Goal: Entertainment & Leisure: Browse casually

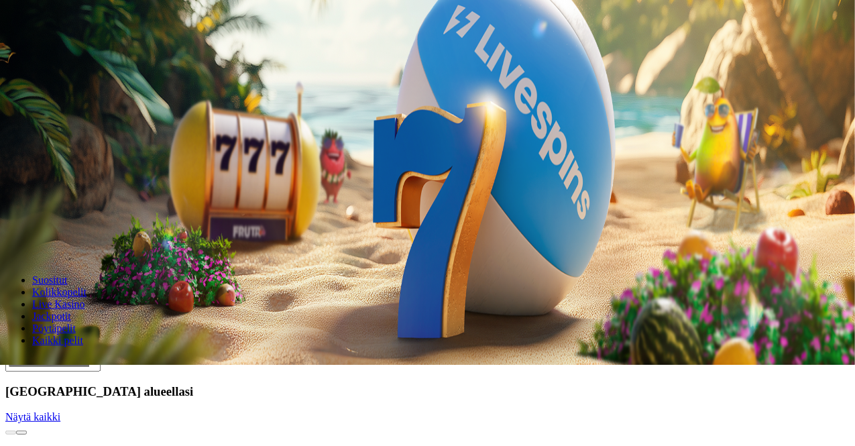
scroll to position [82, 0]
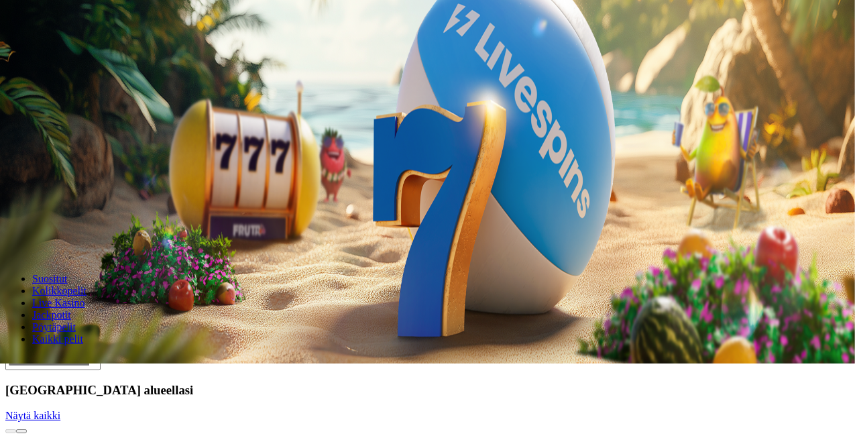
drag, startPoint x: 792, startPoint y: 449, endPoint x: 780, endPoint y: 448, distance: 12.1
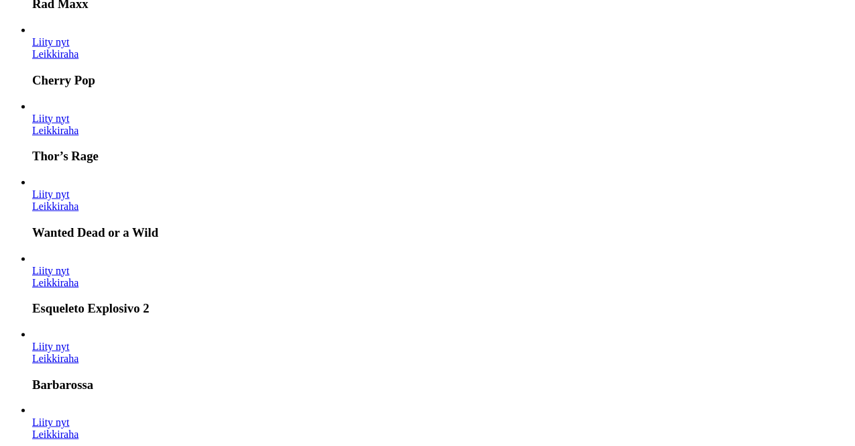
scroll to position [0, 0]
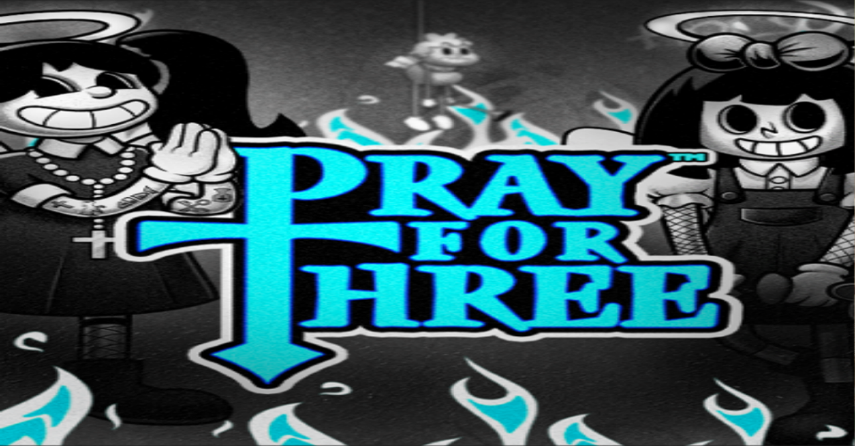
click at [85, 379] on span "Live Kasino" at bounding box center [58, 384] width 53 height 11
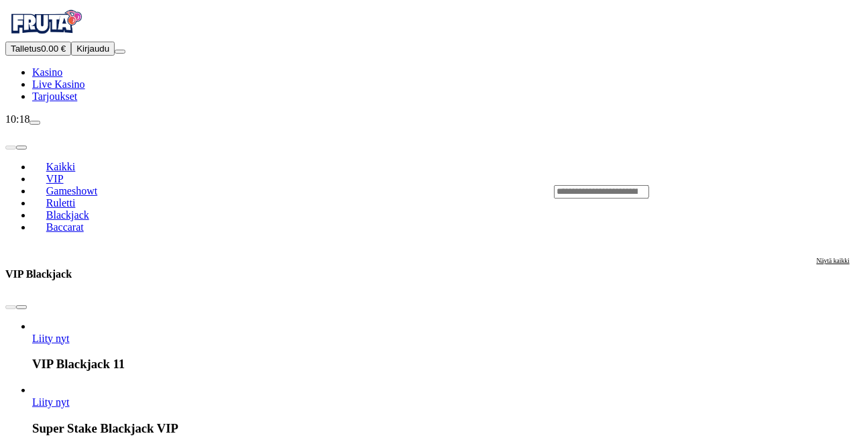
click at [627, 185] on input "Search" at bounding box center [601, 191] width 95 height 13
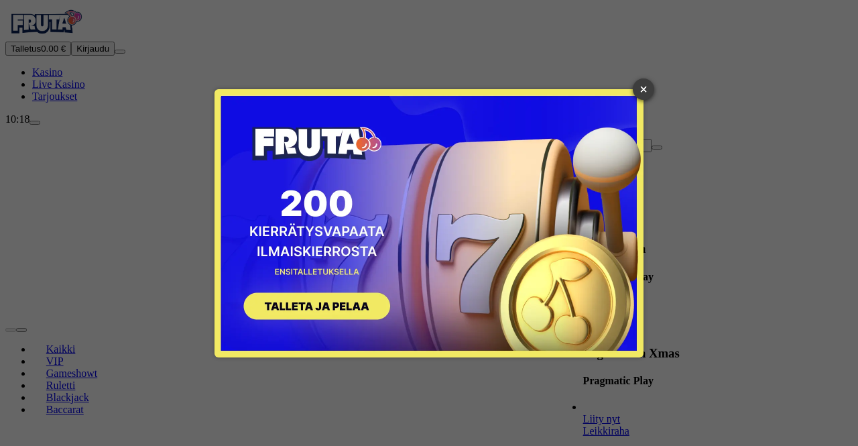
type input "*******"
click at [646, 89] on link "×" at bounding box center [643, 88] width 21 height 21
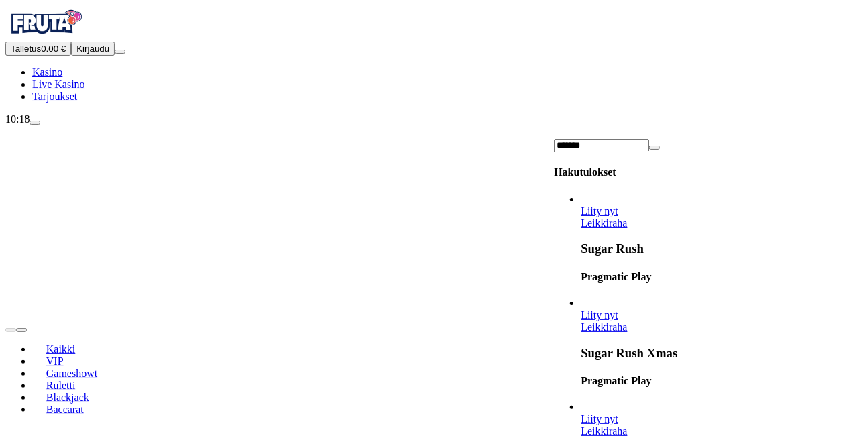
click at [618, 413] on link "Liity nyt" at bounding box center [599, 418] width 38 height 11
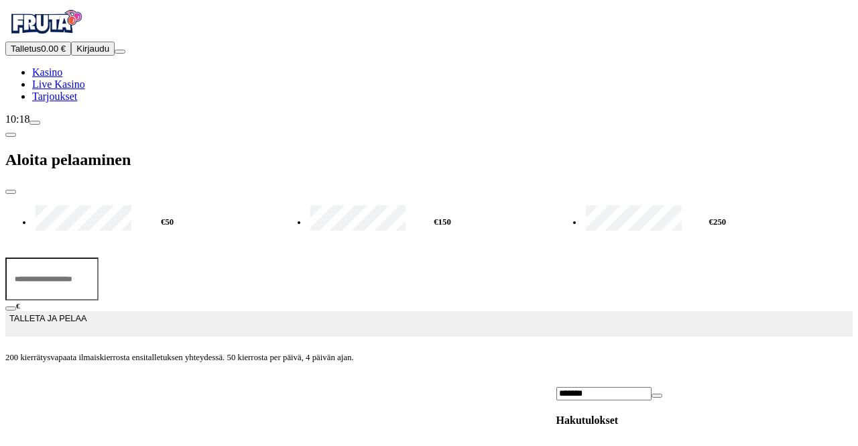
click at [11, 192] on span "close icon" at bounding box center [11, 192] width 0 height 0
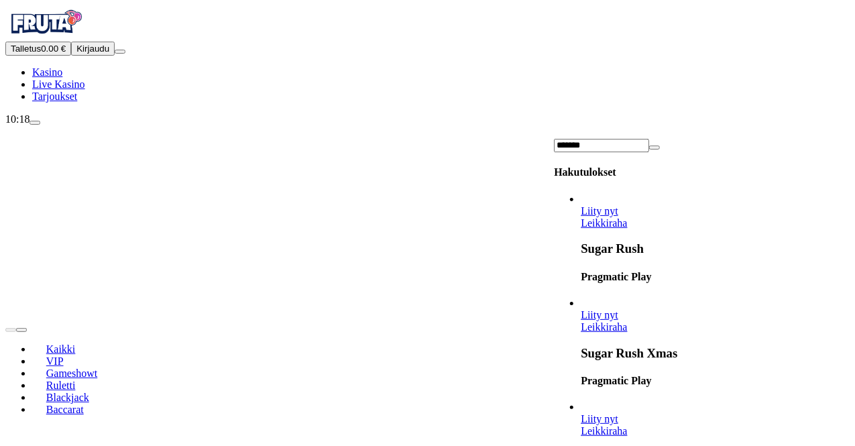
click at [618, 413] on span "Liity nyt" at bounding box center [599, 418] width 38 height 11
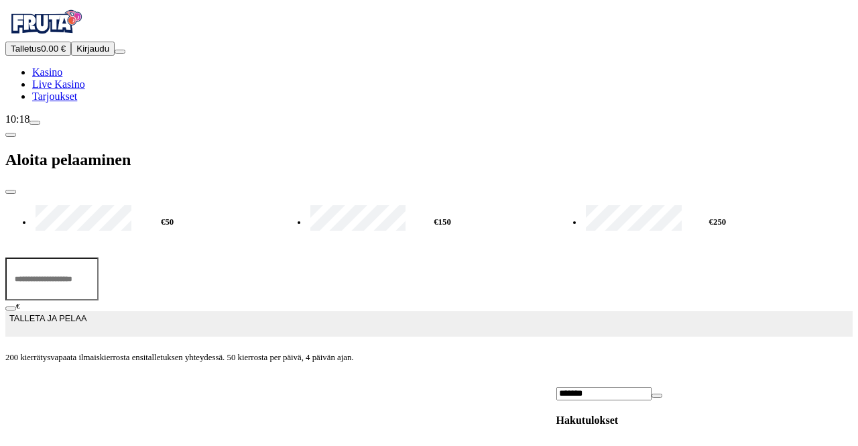
click at [11, 192] on span "close icon" at bounding box center [11, 192] width 0 height 0
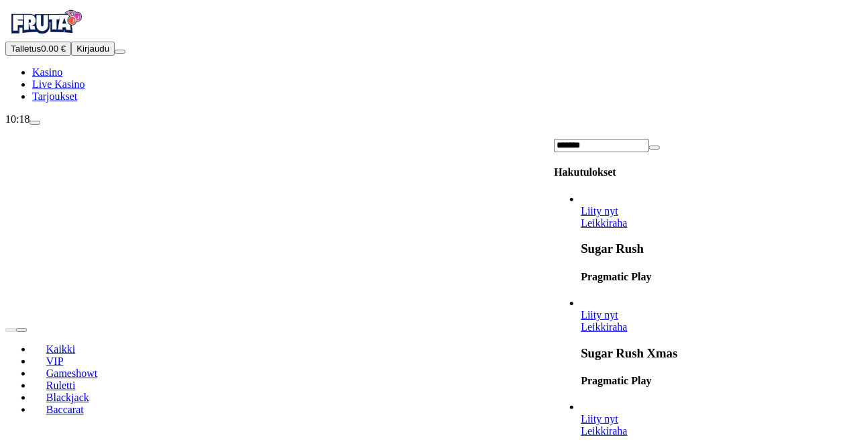
click at [618, 413] on span "Liity nyt" at bounding box center [599, 418] width 38 height 11
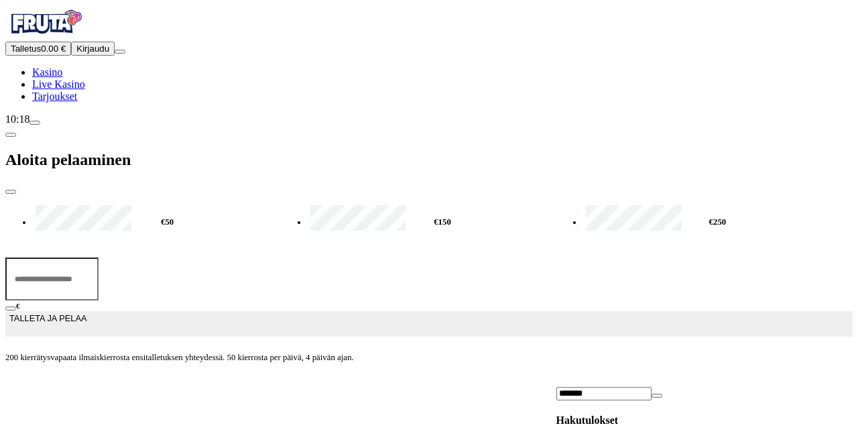
click at [582, 373] on div at bounding box center [428, 373] width 847 height 0
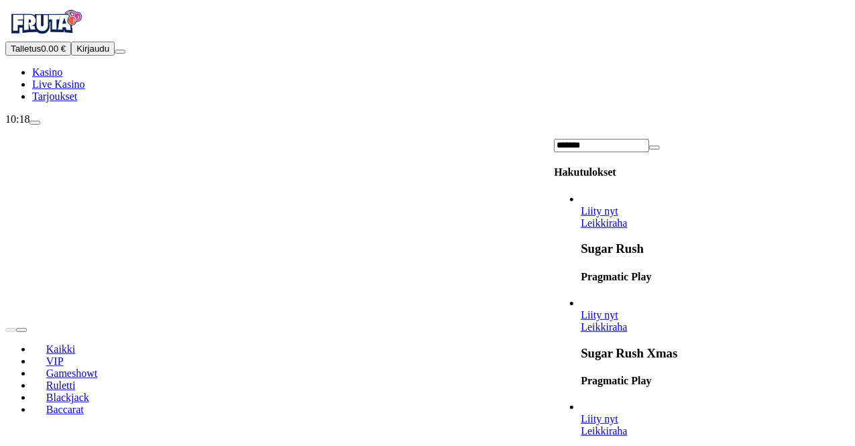
click at [654, 147] on span "close icon" at bounding box center [654, 147] width 0 height 0
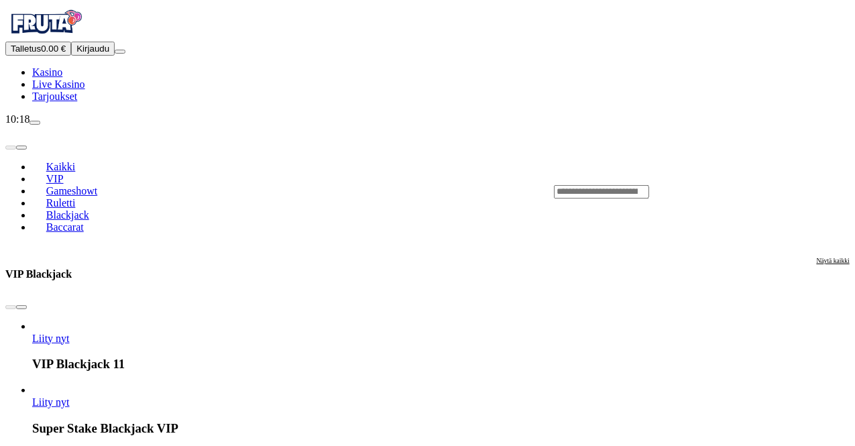
click at [69, 173] on span "VIP" at bounding box center [55, 178] width 28 height 11
click at [81, 161] on span "Kaikki" at bounding box center [61, 166] width 40 height 11
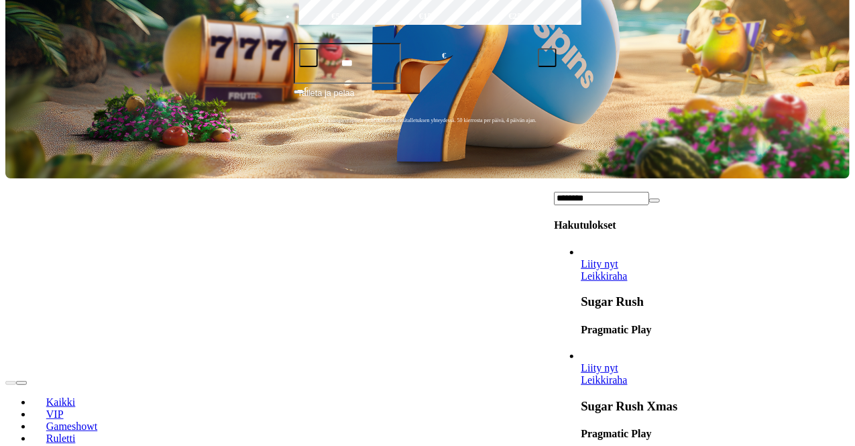
scroll to position [237, 0]
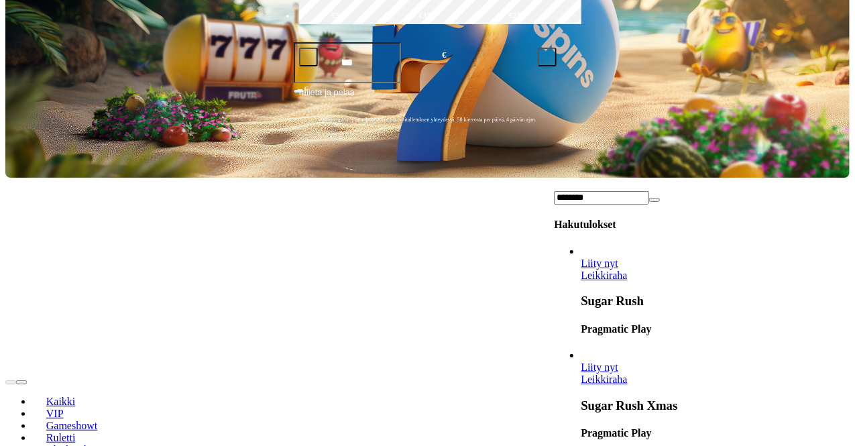
type input "********"
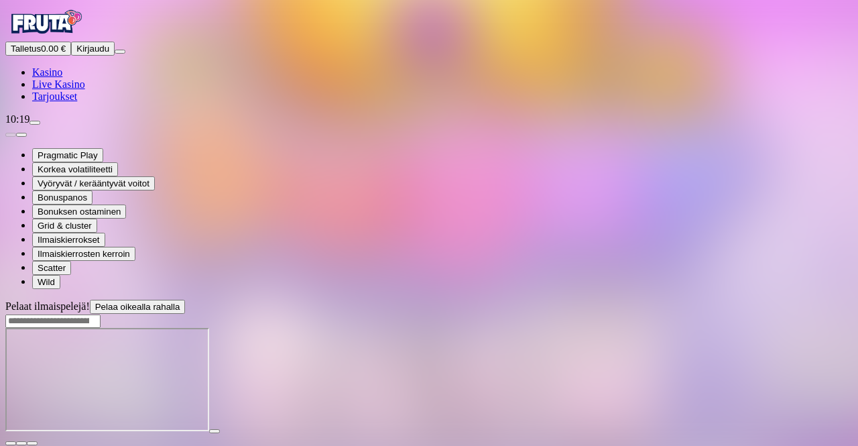
click at [550, 380] on div at bounding box center [428, 381] width 847 height 106
click at [597, 383] on div at bounding box center [428, 381] width 847 height 106
click at [629, 385] on div at bounding box center [428, 381] width 847 height 106
click at [572, 371] on div at bounding box center [428, 381] width 847 height 106
click at [624, 379] on div at bounding box center [428, 381] width 847 height 106
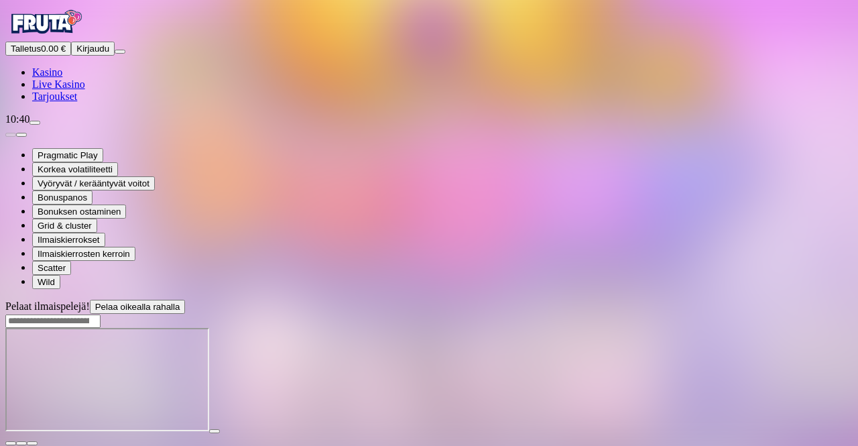
click at [570, 395] on div at bounding box center [428, 381] width 847 height 106
click at [11, 443] on span "close icon" at bounding box center [11, 443] width 0 height 0
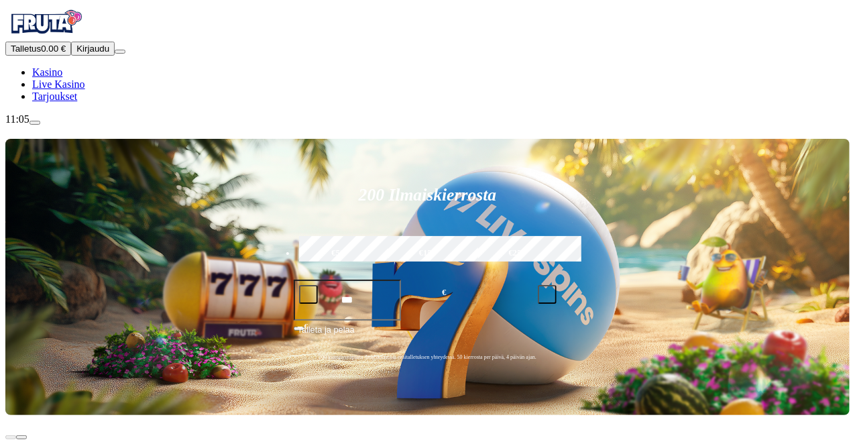
type input "**********"
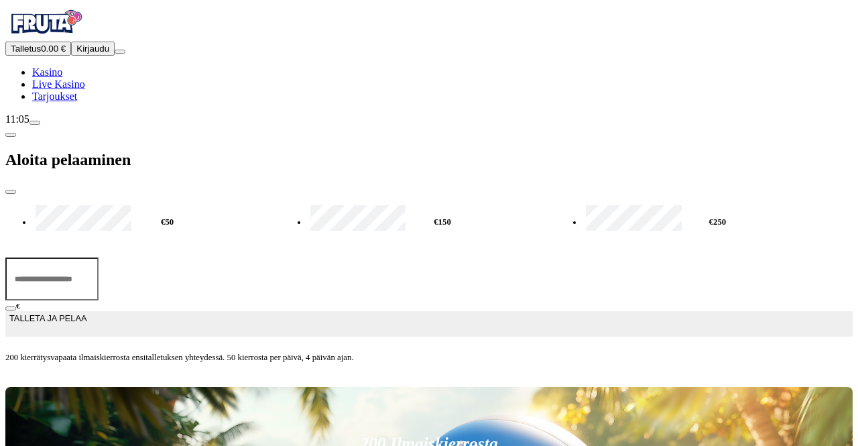
click at [11, 192] on span "close icon" at bounding box center [11, 192] width 0 height 0
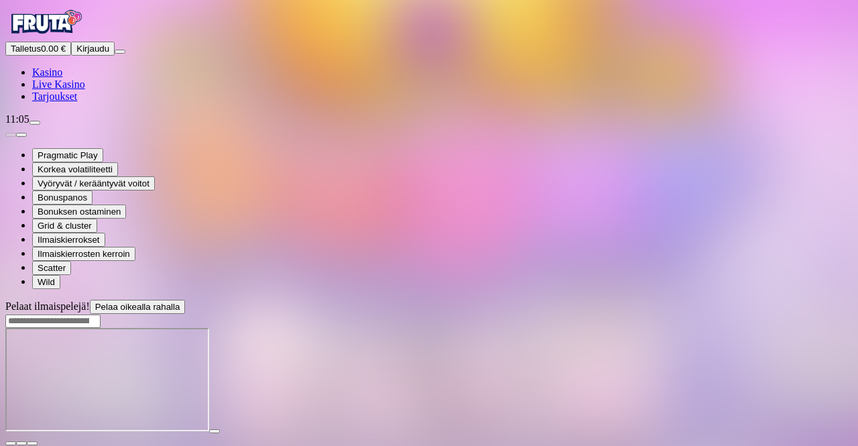
click at [32, 443] on span "fullscreen icon" at bounding box center [32, 443] width 0 height 0
click at [563, 385] on div at bounding box center [428, 381] width 847 height 106
click at [584, 375] on div at bounding box center [428, 381] width 847 height 106
click at [582, 375] on div at bounding box center [428, 381] width 847 height 106
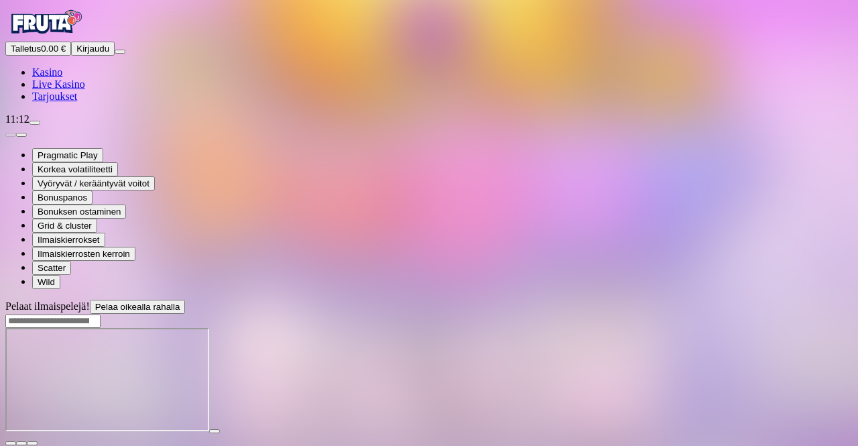
click at [608, 383] on div at bounding box center [428, 381] width 847 height 106
click at [504, 377] on div at bounding box center [428, 381] width 847 height 106
click at [614, 371] on div at bounding box center [428, 381] width 847 height 106
